Goal: Information Seeking & Learning: Learn about a topic

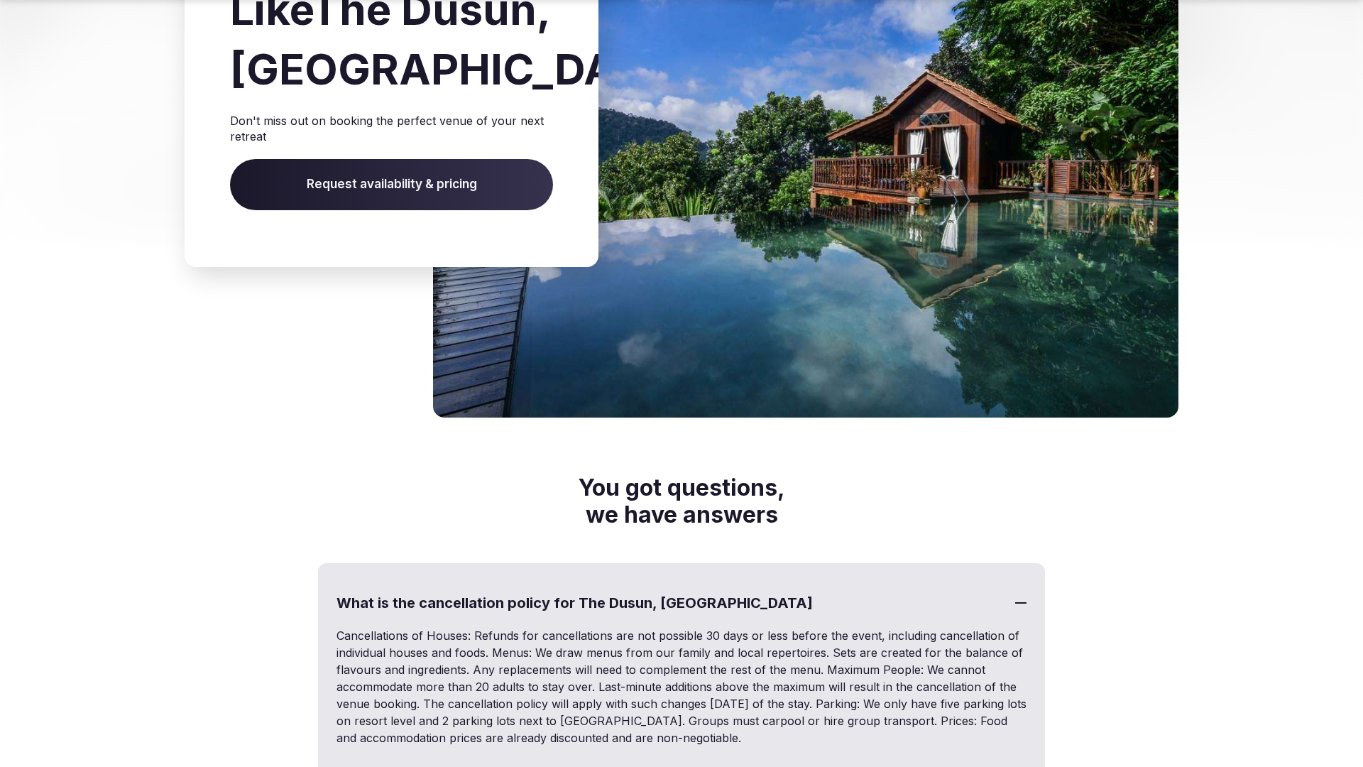
scroll to position [2662, 0]
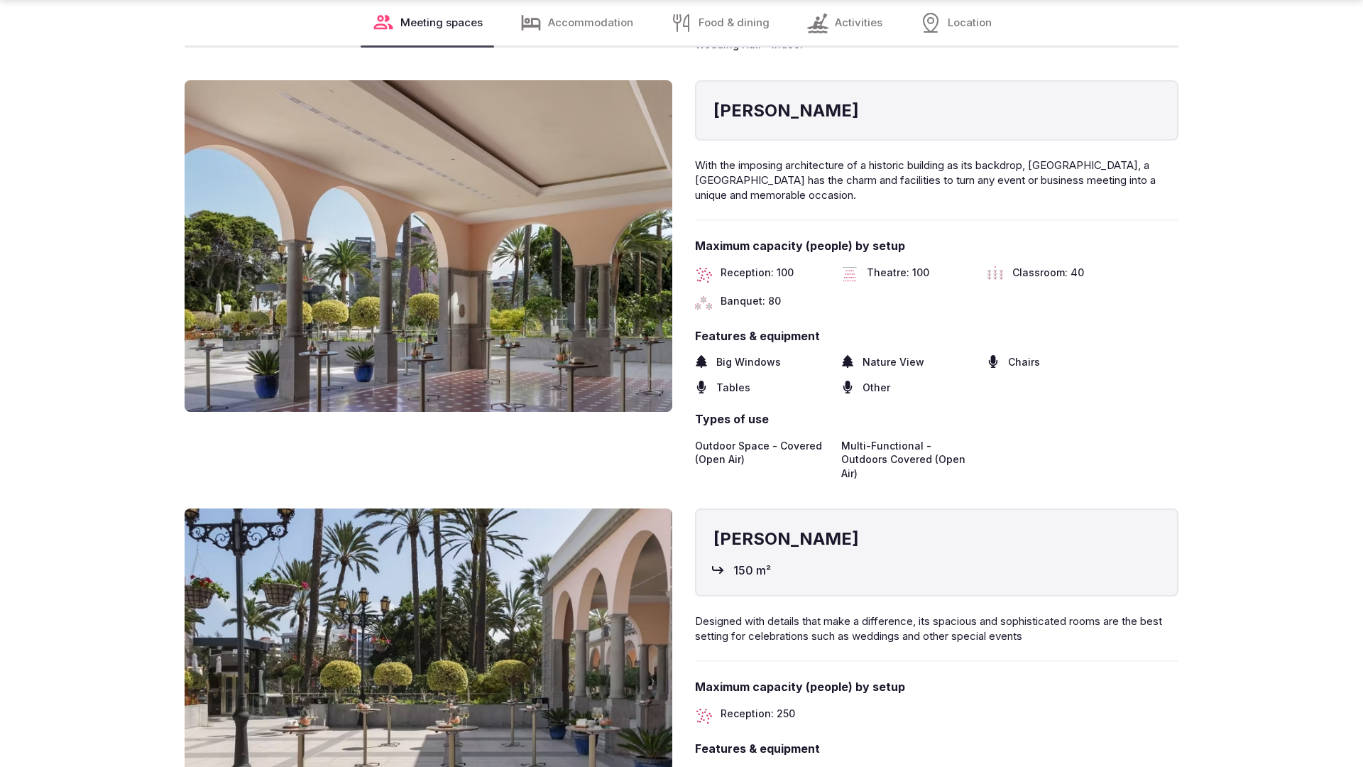
scroll to position [2858, 0]
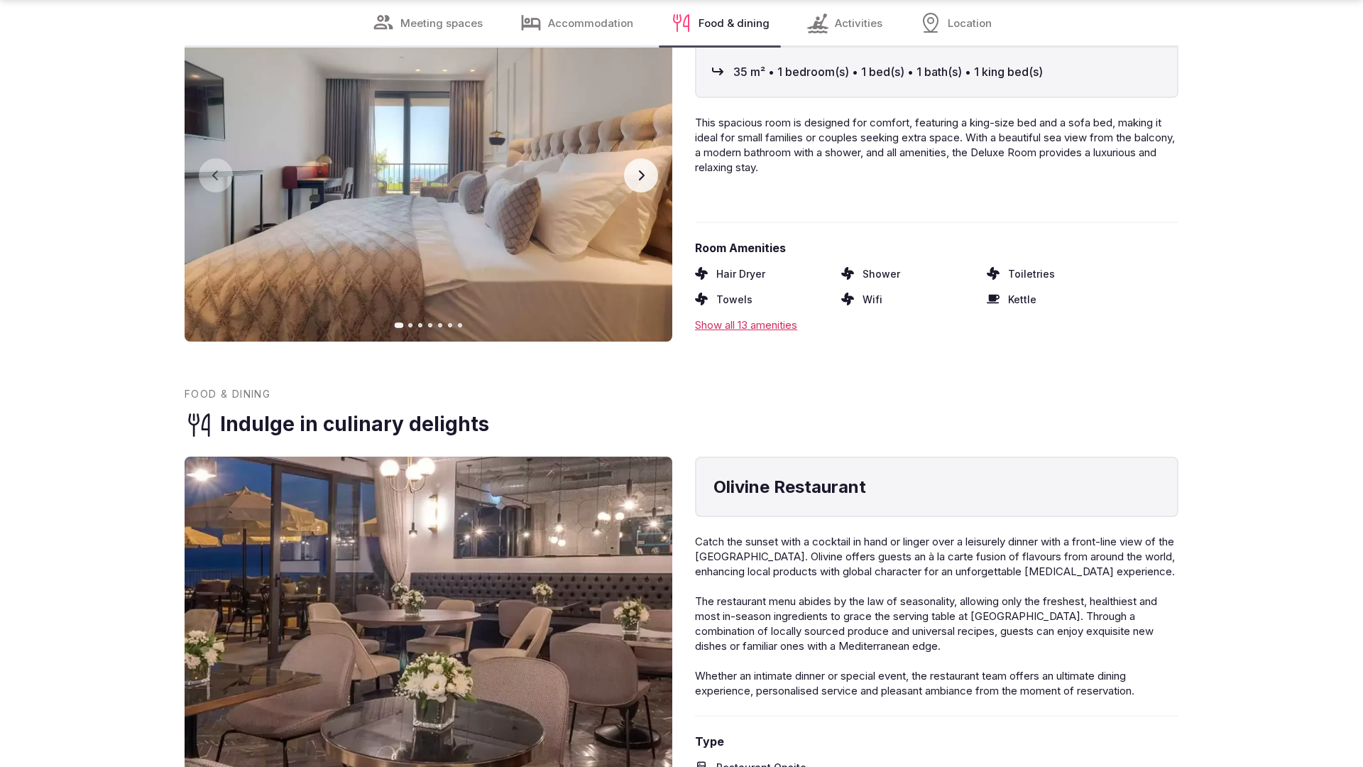
scroll to position [2856, 0]
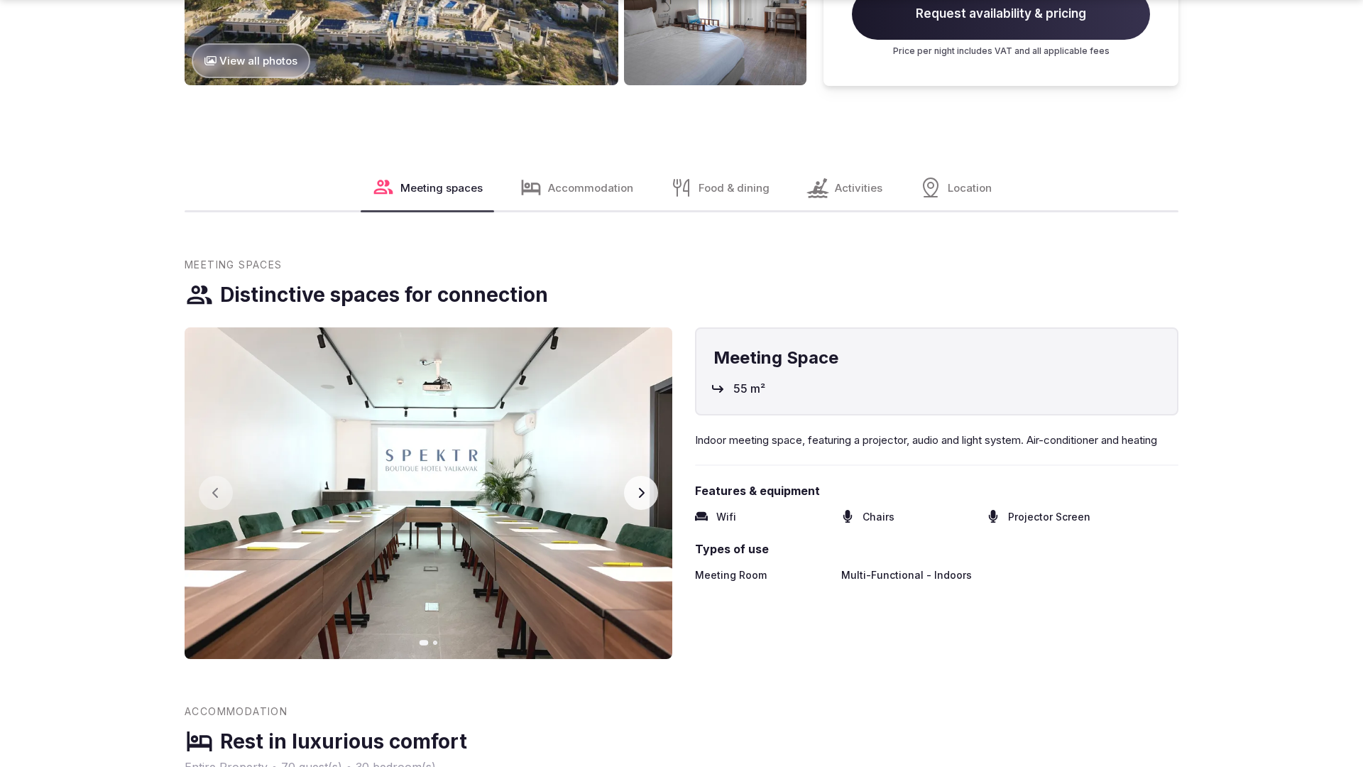
scroll to position [2163, 0]
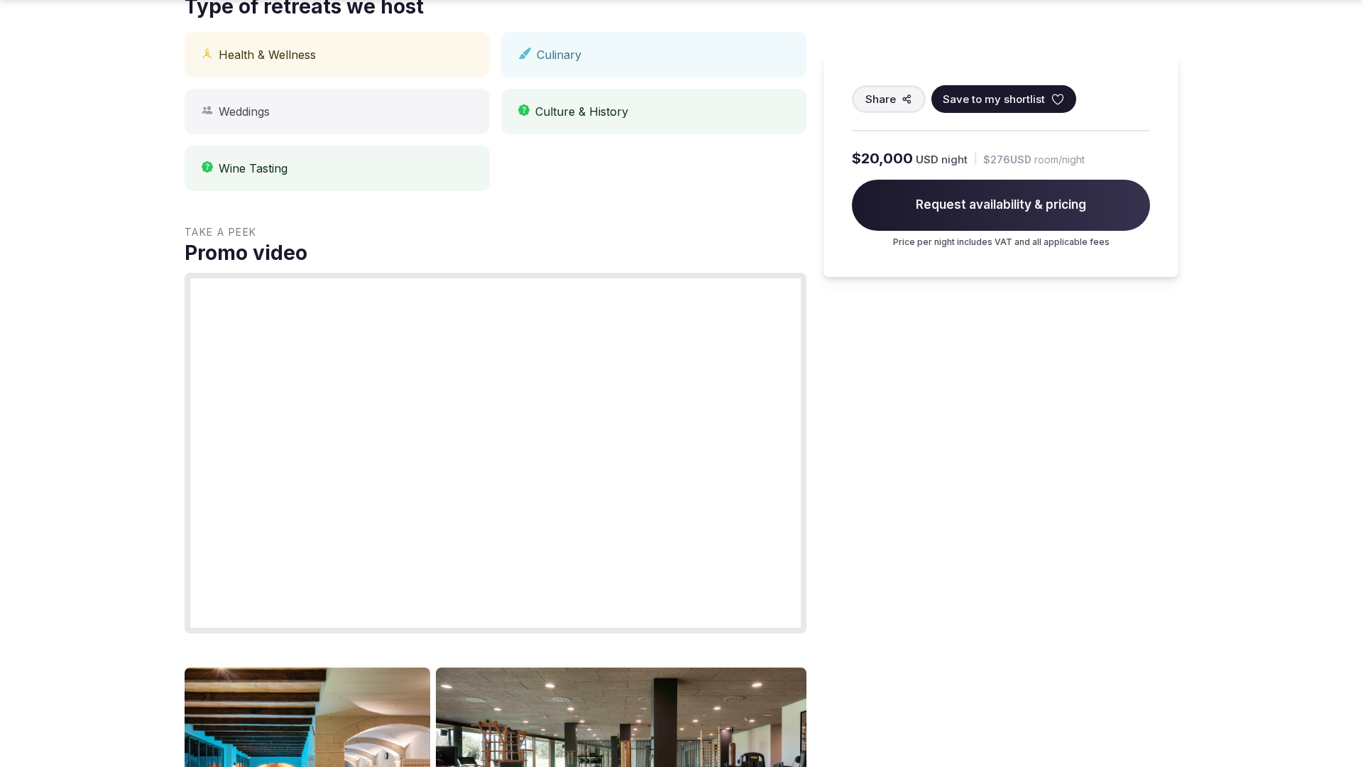
scroll to position [1432, 0]
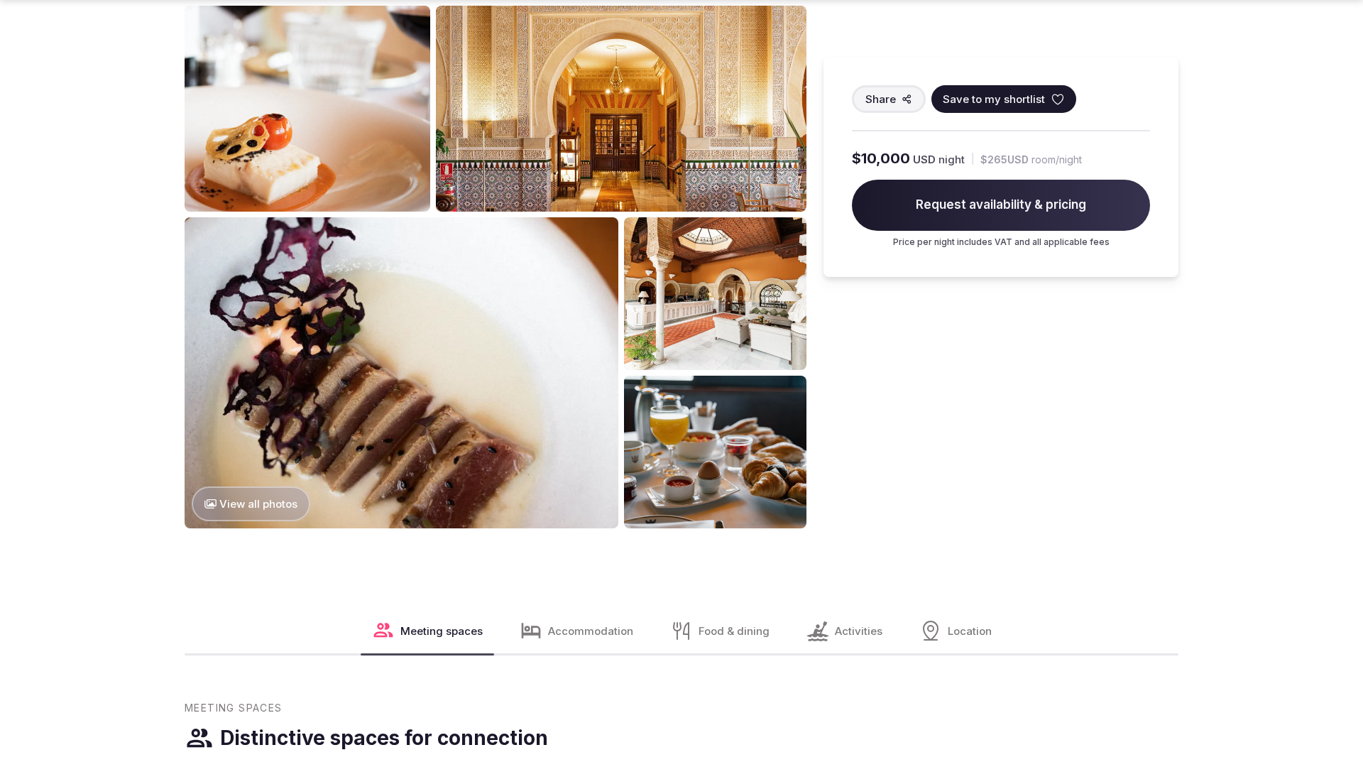
scroll to position [2858, 0]
